Goal: Task Accomplishment & Management: Manage account settings

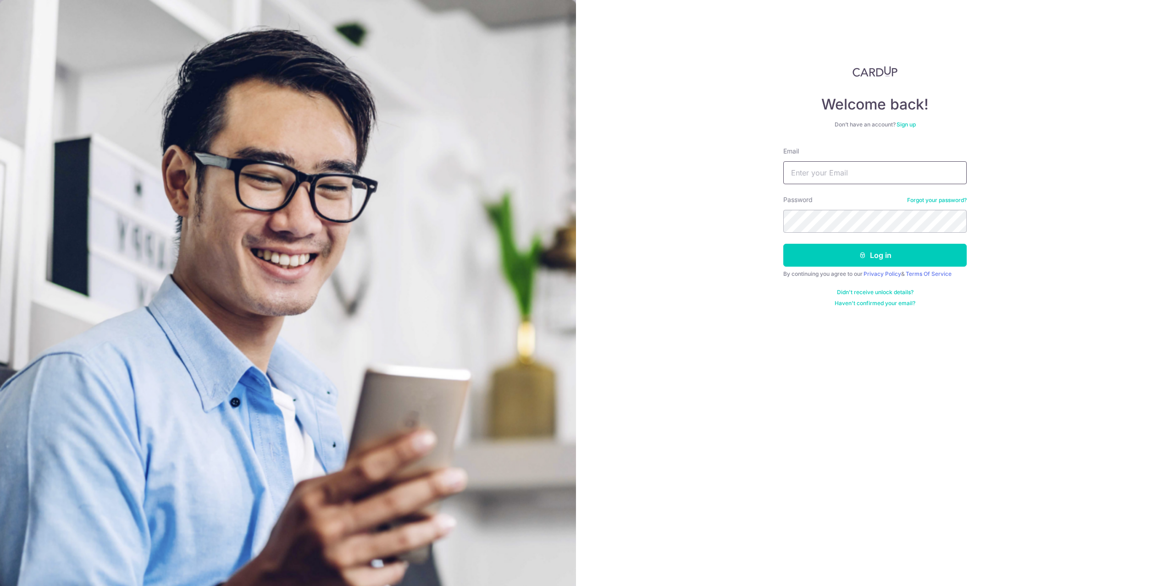
click at [856, 173] on input "Email" at bounding box center [874, 172] width 183 height 23
click at [851, 175] on input "Email" at bounding box center [874, 172] width 183 height 23
type input "t"
type input "[EMAIL_ADDRESS][DOMAIN_NAME]"
click at [783, 244] on button "Log in" at bounding box center [874, 255] width 183 height 23
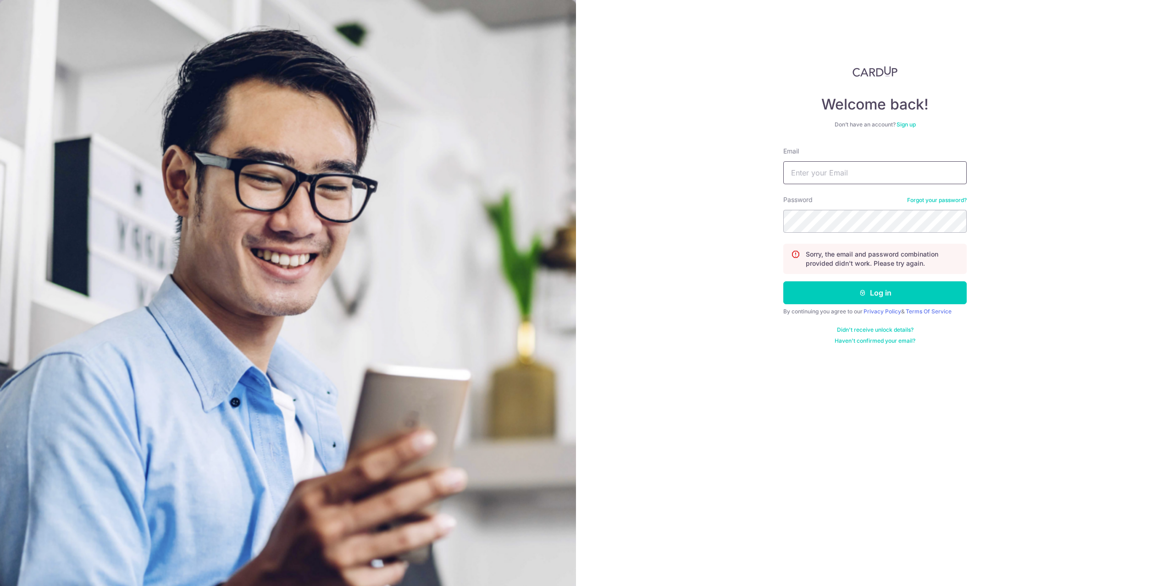
click at [856, 168] on input "Email" at bounding box center [874, 172] width 183 height 23
type input "[EMAIL_ADDRESS][DOMAIN_NAME]"
drag, startPoint x: 912, startPoint y: 177, endPoint x: 719, endPoint y: 162, distance: 193.5
click at [783, 162] on input "[EMAIL_ADDRESS][DOMAIN_NAME]" at bounding box center [874, 172] width 183 height 23
click at [859, 294] on icon "submit" at bounding box center [862, 292] width 7 height 7
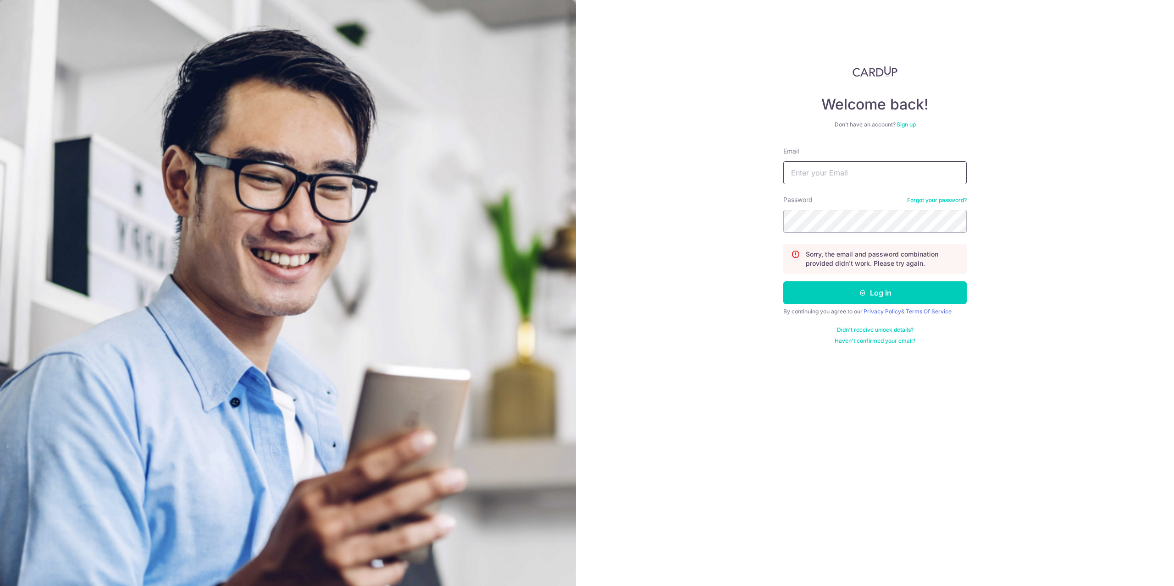
click at [834, 177] on input "Email" at bounding box center [874, 172] width 183 height 23
paste input "[EMAIL_ADDRESS][DOMAIN_NAME]"
type input "[EMAIL_ADDRESS][DOMAIN_NAME]"
click at [783, 282] on button "Log in" at bounding box center [874, 293] width 183 height 23
click at [849, 177] on input "Email" at bounding box center [874, 172] width 183 height 23
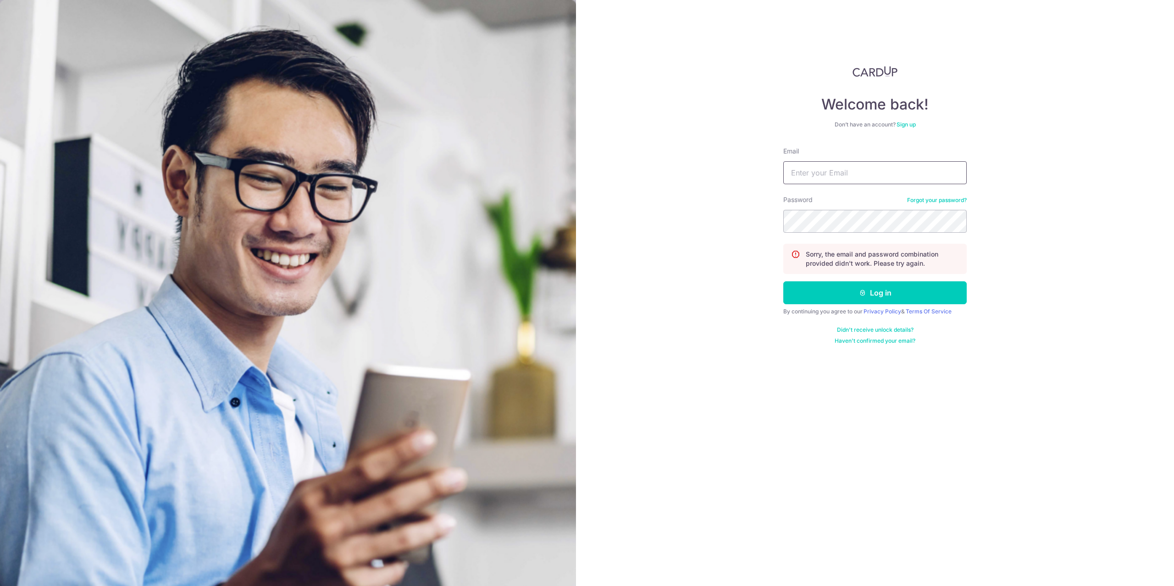
paste input "[EMAIL_ADDRESS][DOMAIN_NAME]"
type input "[EMAIL_ADDRESS][DOMAIN_NAME]"
click at [783, 282] on button "Log in" at bounding box center [874, 293] width 183 height 23
click at [881, 171] on input "Email" at bounding box center [874, 172] width 183 height 23
paste input "[EMAIL_ADDRESS][DOMAIN_NAME]"
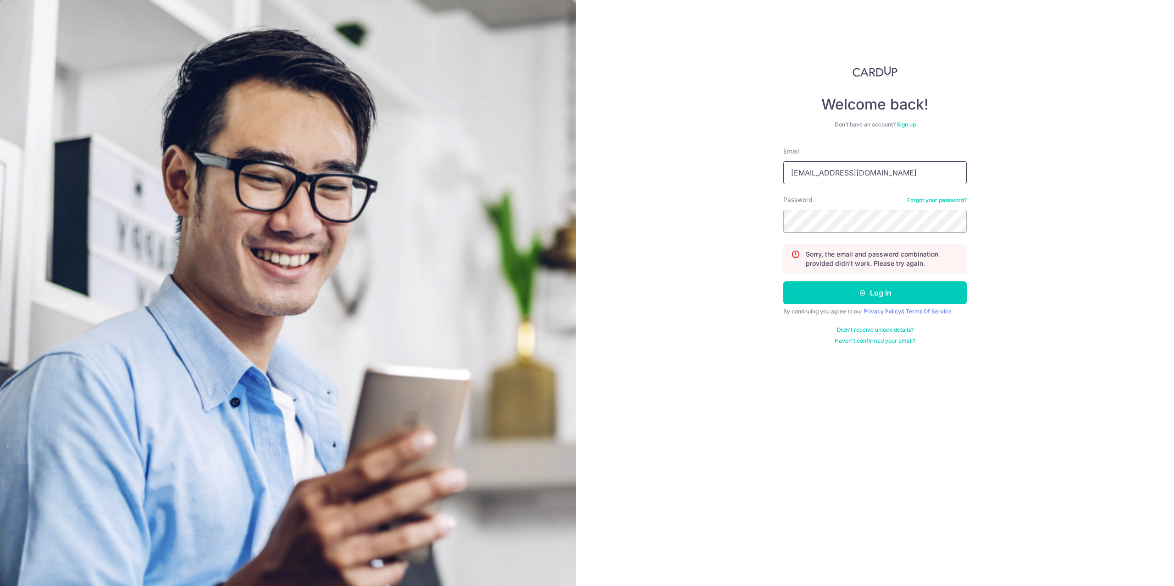
type input "[EMAIL_ADDRESS][DOMAIN_NAME]"
click at [783, 282] on button "Log in" at bounding box center [874, 293] width 183 height 23
click at [922, 201] on link "Forgot your password?" at bounding box center [937, 200] width 60 height 7
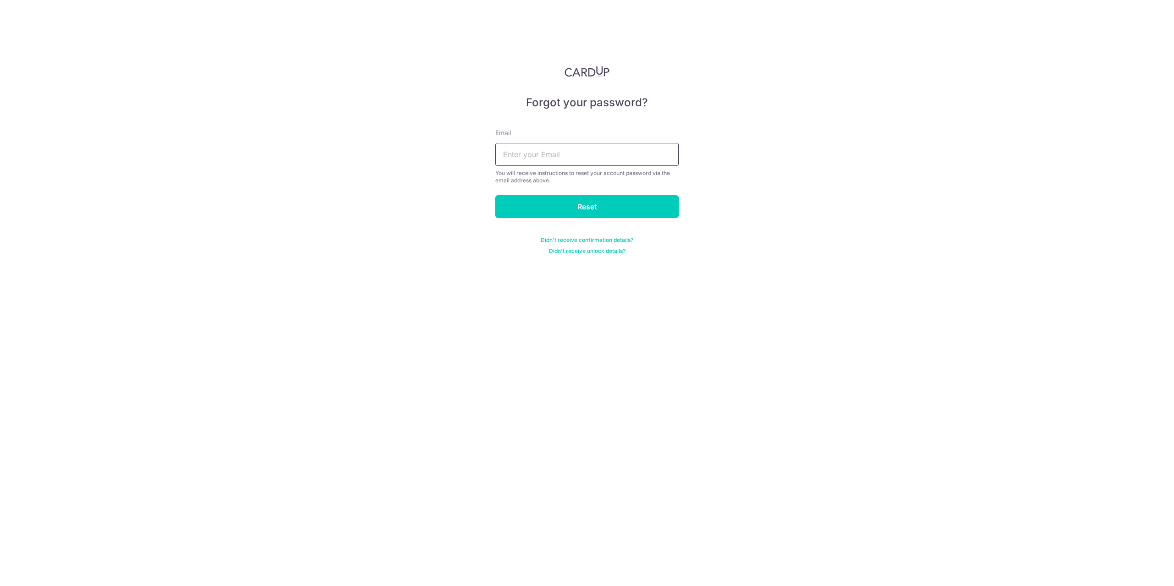
click at [553, 157] on input "text" at bounding box center [586, 154] width 183 height 23
paste input "iwrestled3bears@gmail.com"
type input "iwrestled3bears@gmail.com"
click at [568, 197] on input "Reset" at bounding box center [586, 206] width 183 height 23
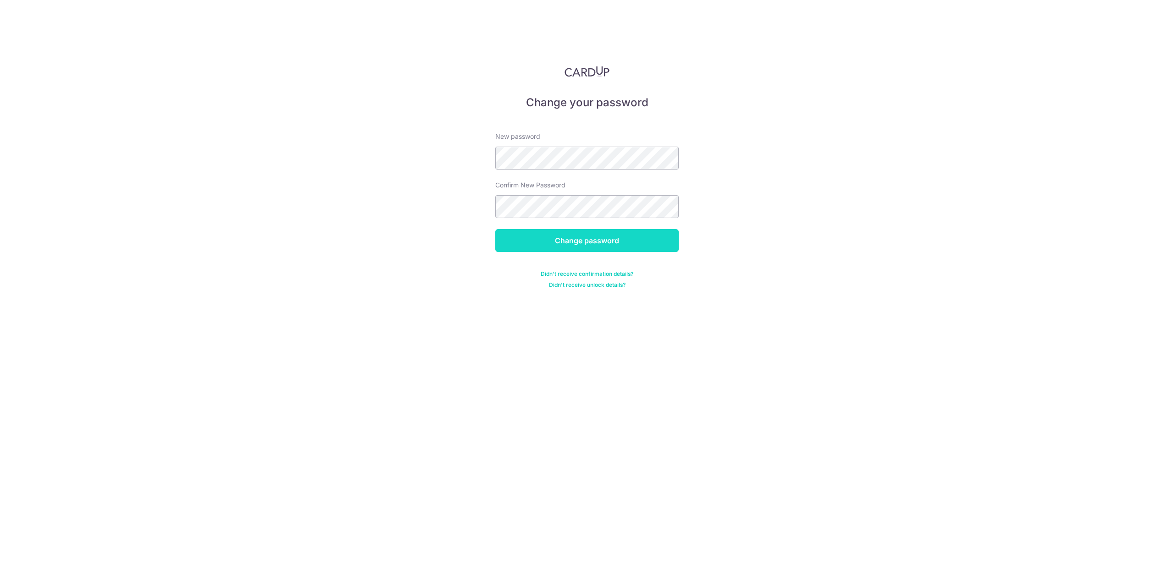
click at [607, 240] on input "Change password" at bounding box center [586, 240] width 183 height 23
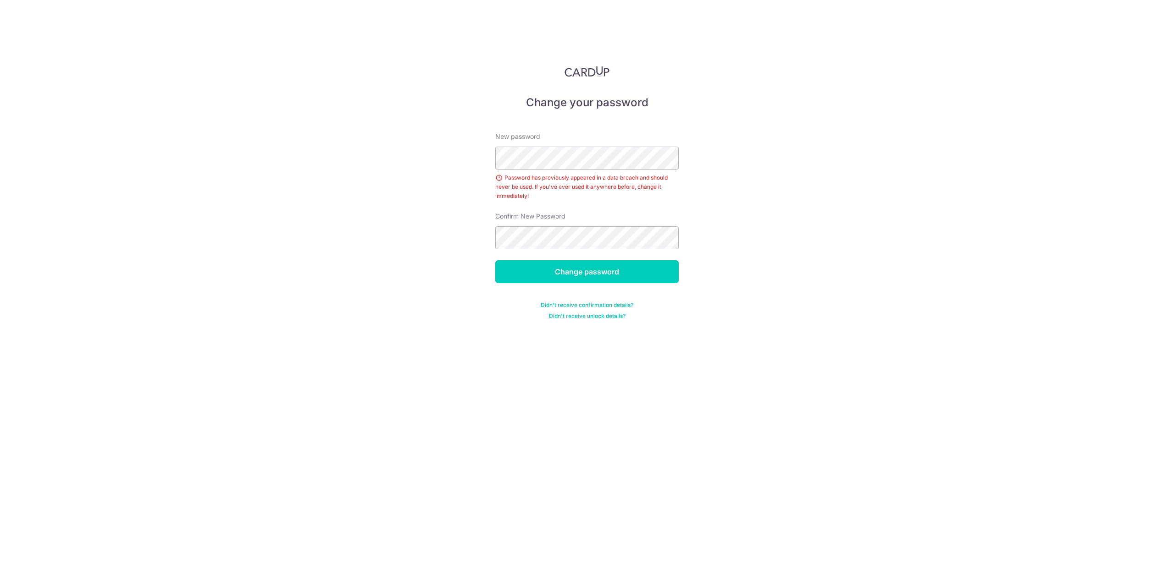
click at [531, 188] on div "Password has previously appeared in a data breach and should never be used. If …" at bounding box center [586, 187] width 183 height 28
click at [581, 265] on input "Change password" at bounding box center [586, 271] width 183 height 23
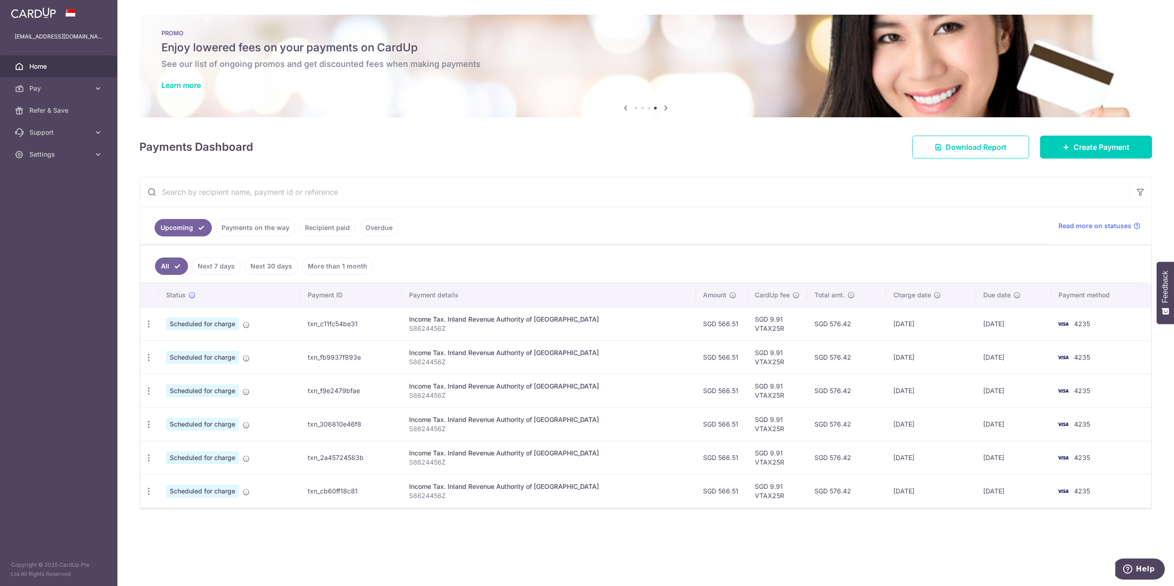
drag, startPoint x: 922, startPoint y: 495, endPoint x: 866, endPoint y: 491, distance: 55.6
click at [868, 494] on tr "Update payment Cancel payment Scheduled for charge txn_cb60ff18c81 Income Tax. …" at bounding box center [645, 491] width 1010 height 33
click at [826, 426] on td "SGD 576.42" at bounding box center [846, 424] width 79 height 33
click at [253, 229] on link "Payments on the way" at bounding box center [255, 227] width 80 height 17
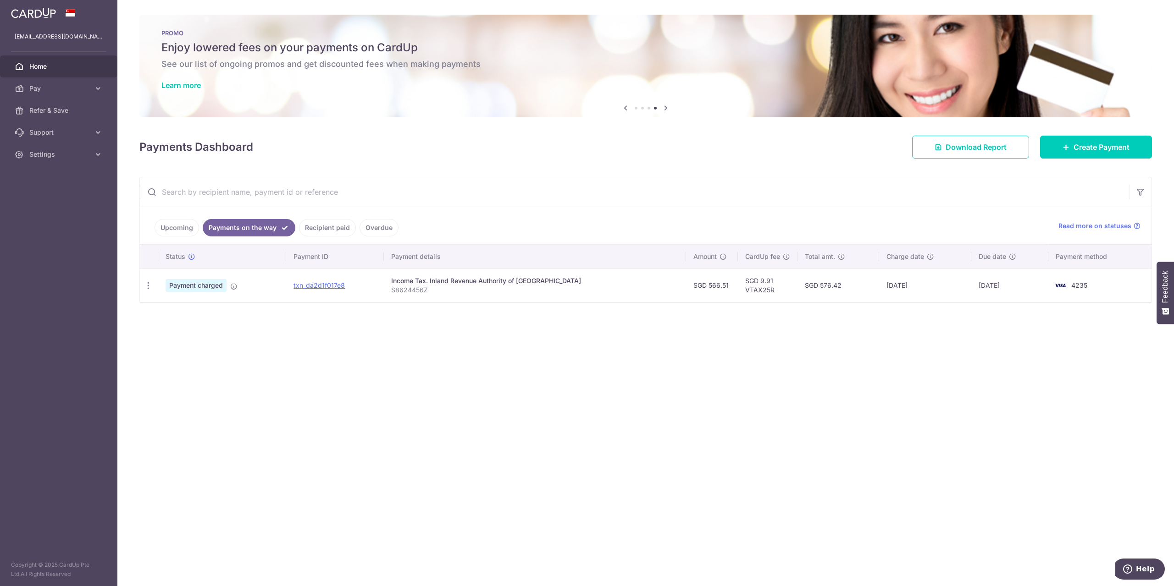
click at [305, 229] on link "Recipient paid" at bounding box center [327, 227] width 57 height 17
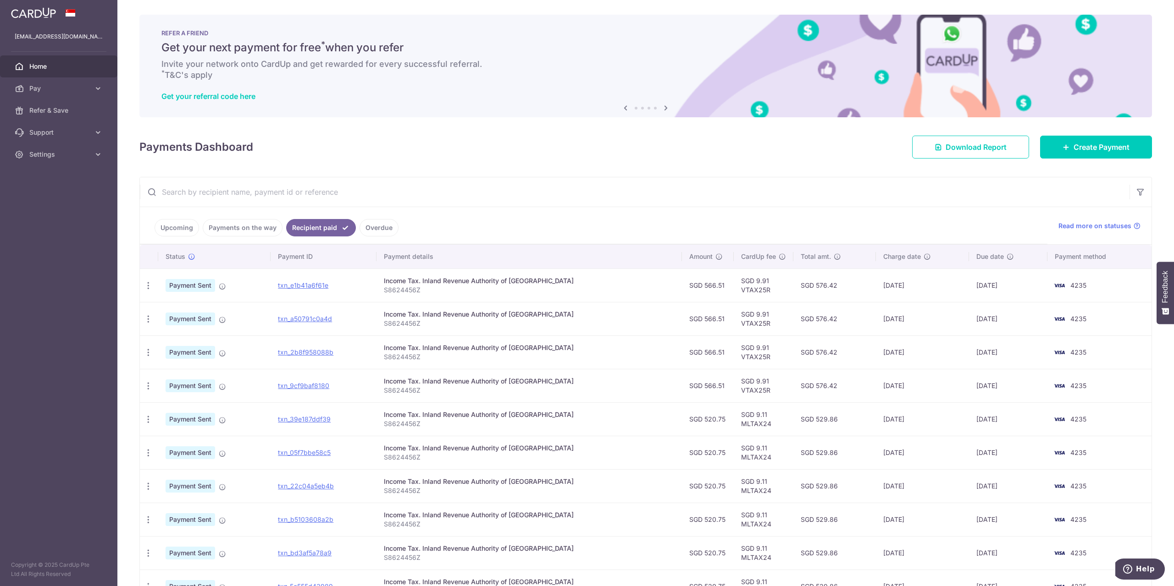
click at [376, 228] on link "Overdue" at bounding box center [378, 227] width 39 height 17
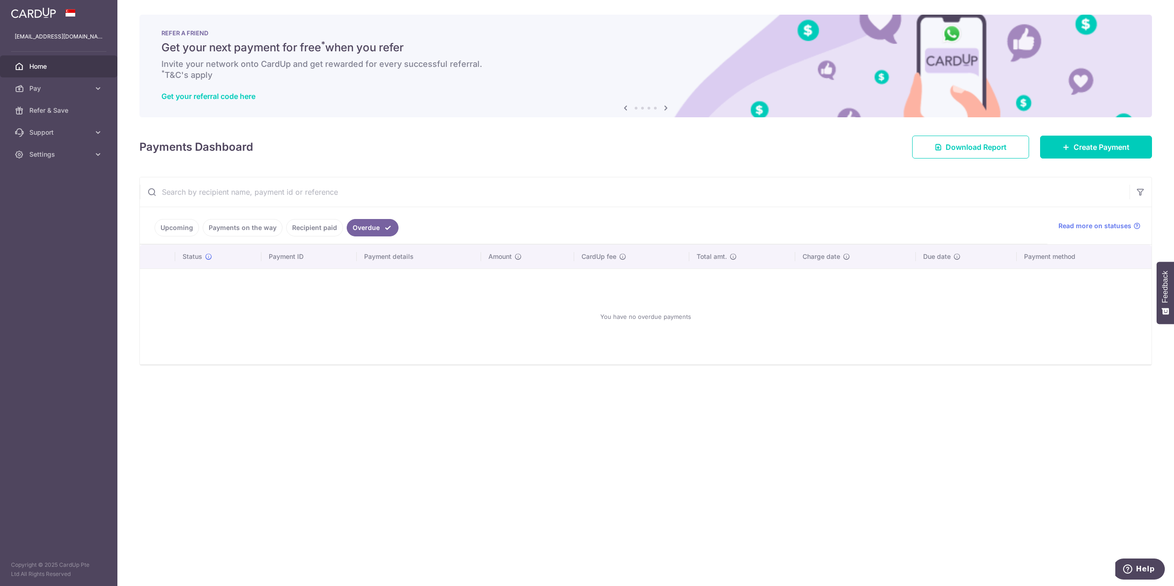
click at [168, 229] on link "Upcoming" at bounding box center [177, 227] width 44 height 17
